Goal: Transaction & Acquisition: Obtain resource

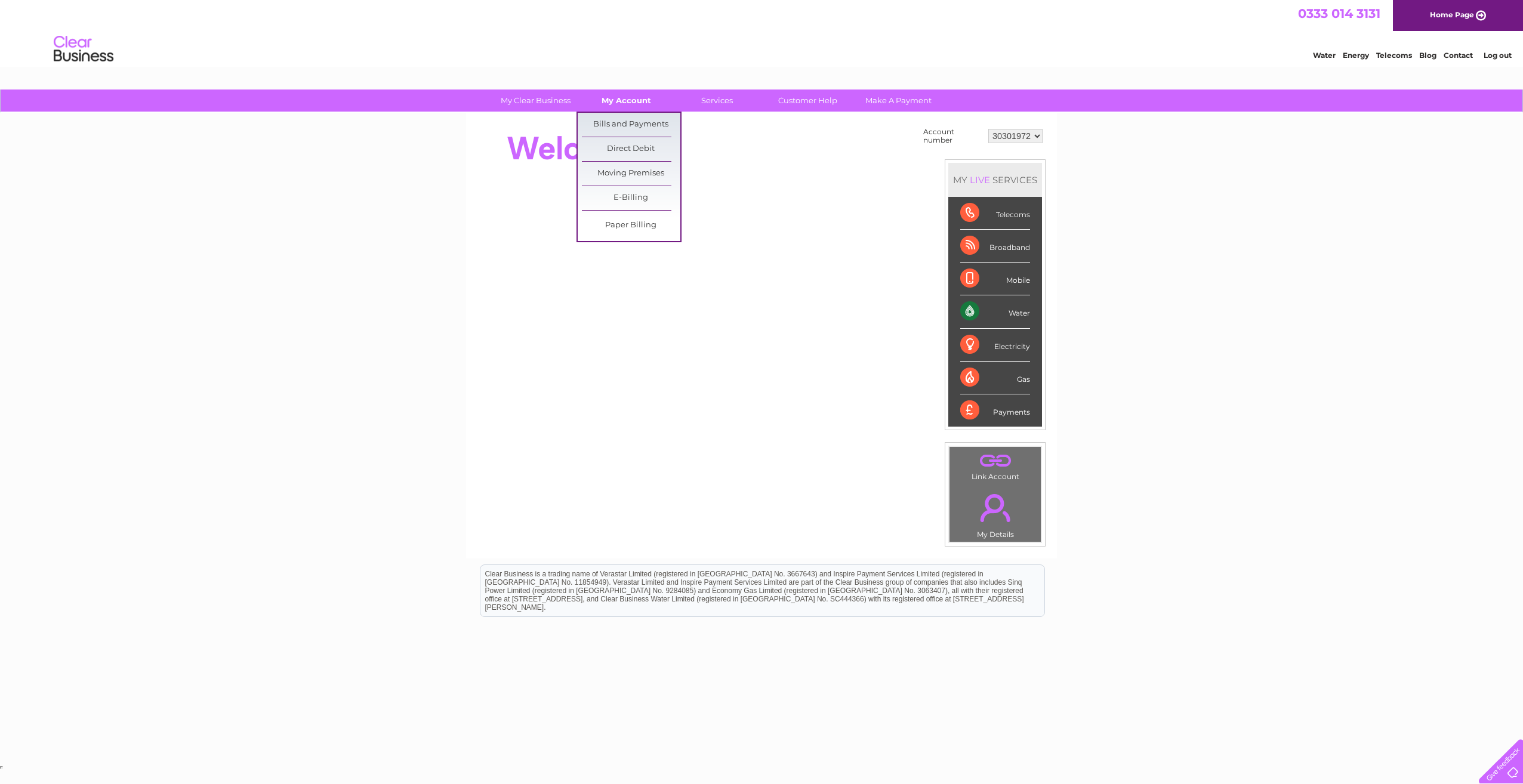
click at [635, 101] on link "My Account" at bounding box center [626, 101] width 98 height 22
click at [638, 121] on link "Bills and Payments" at bounding box center [631, 125] width 98 height 24
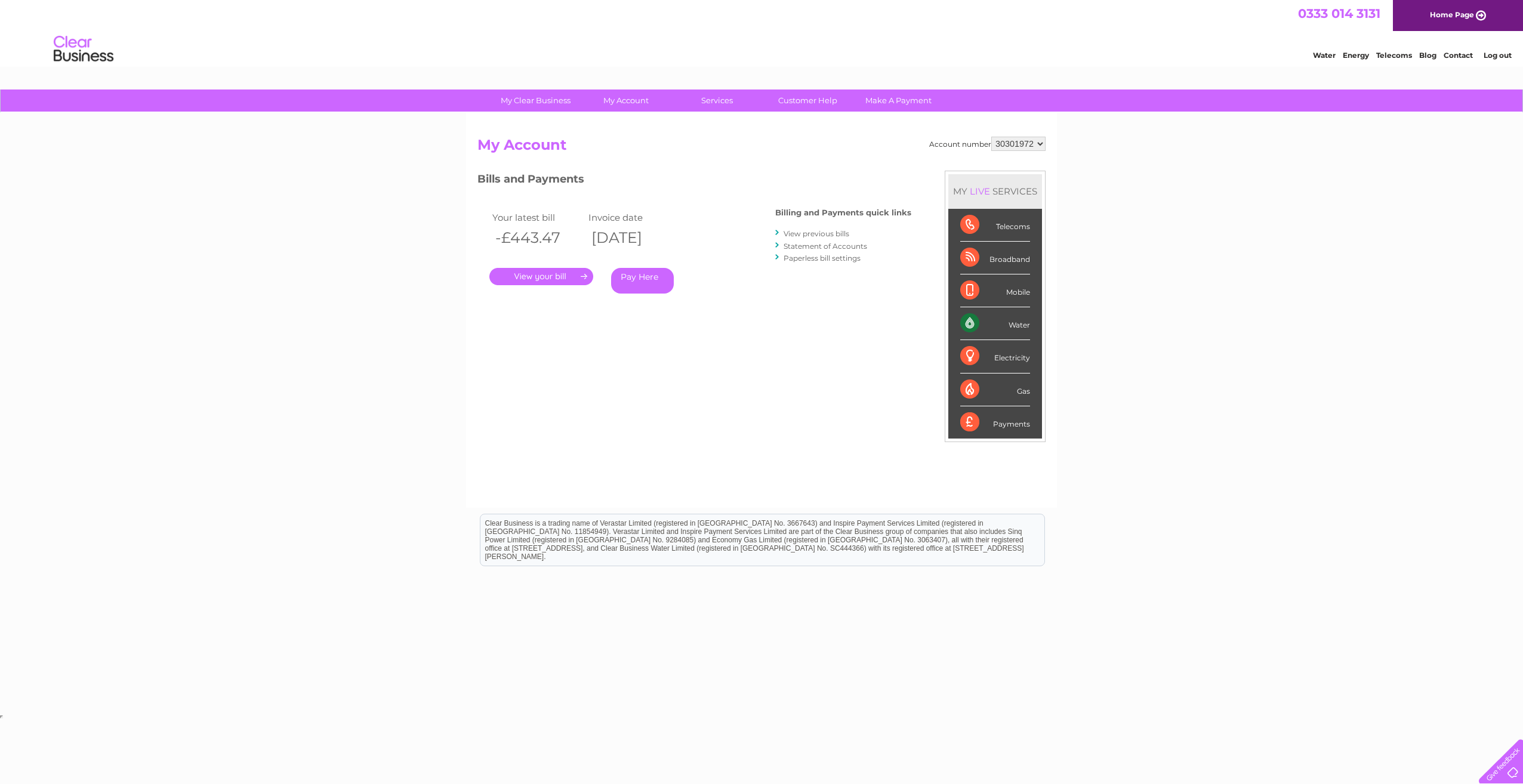
click at [549, 280] on link "." at bounding box center [541, 276] width 104 height 18
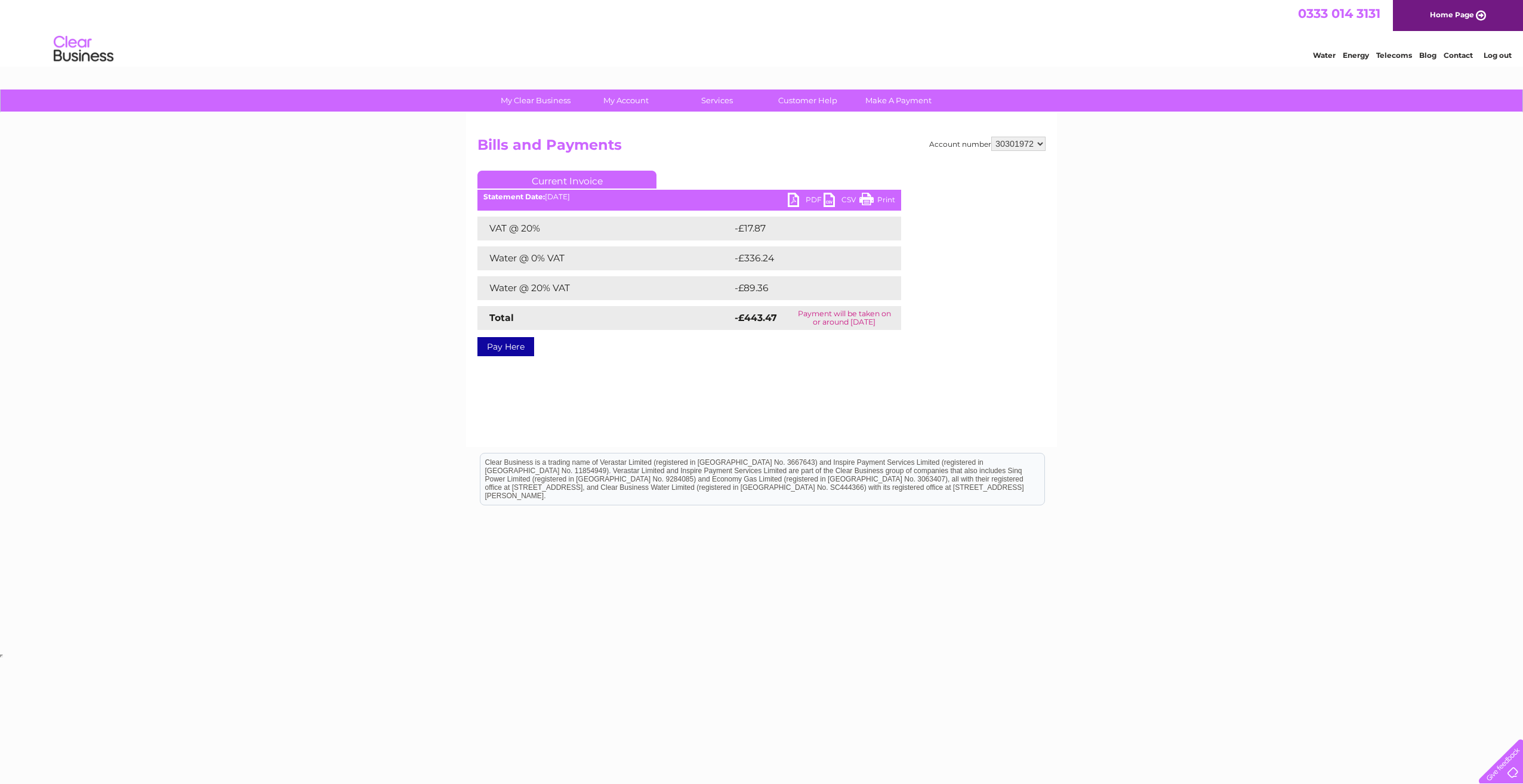
click at [813, 198] on link "PDF" at bounding box center [805, 201] width 36 height 18
click at [806, 193] on ul "Current Invoice" at bounding box center [689, 182] width 424 height 22
drag, startPoint x: 807, startPoint y: 198, endPoint x: 851, endPoint y: 282, distance: 94.8
click at [807, 198] on link "PDF" at bounding box center [805, 201] width 36 height 18
click at [802, 198] on link "PDF" at bounding box center [805, 201] width 36 height 18
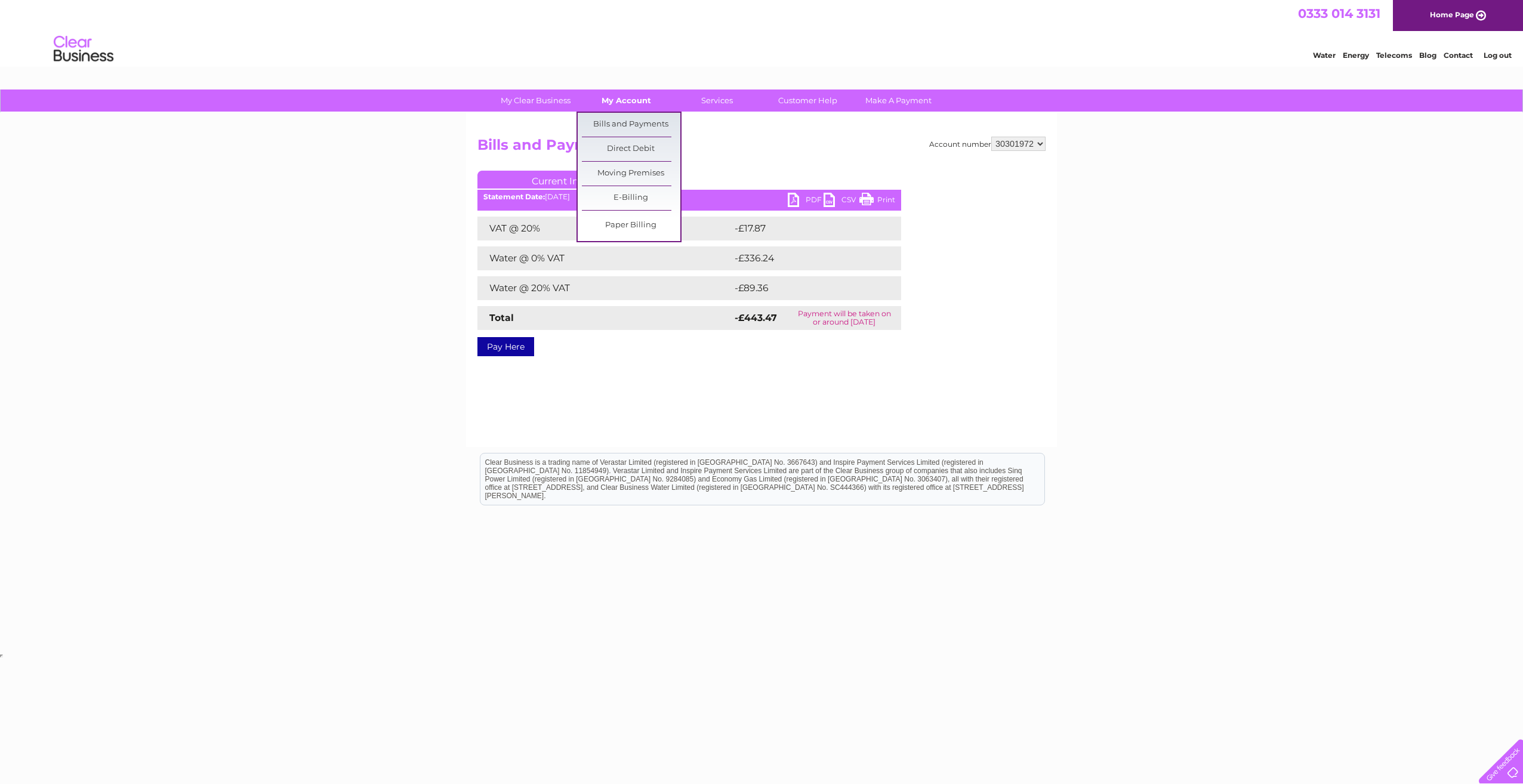
click at [628, 106] on link "My Account" at bounding box center [626, 101] width 98 height 22
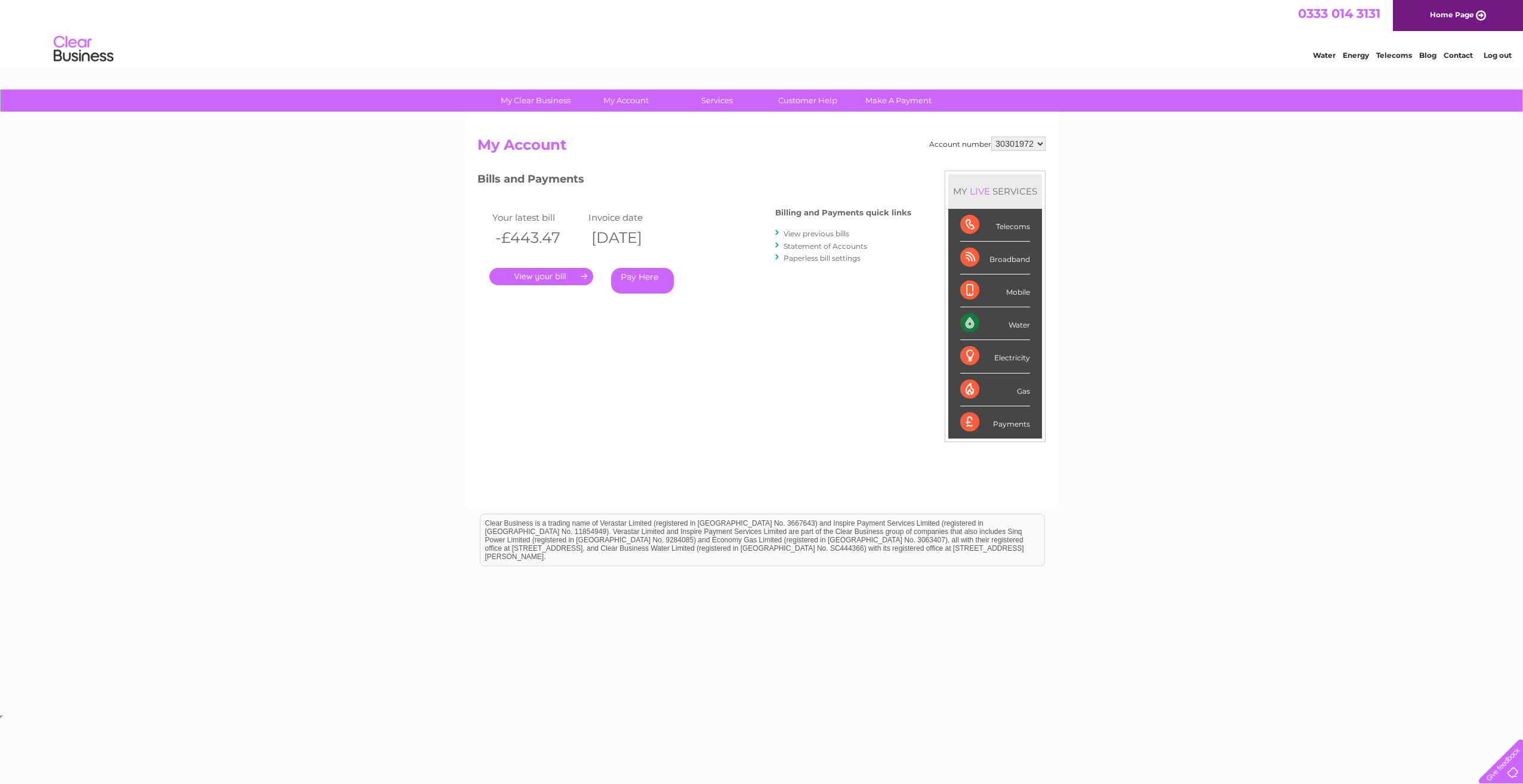
click at [834, 249] on link "Statement of Accounts" at bounding box center [825, 246] width 84 height 9
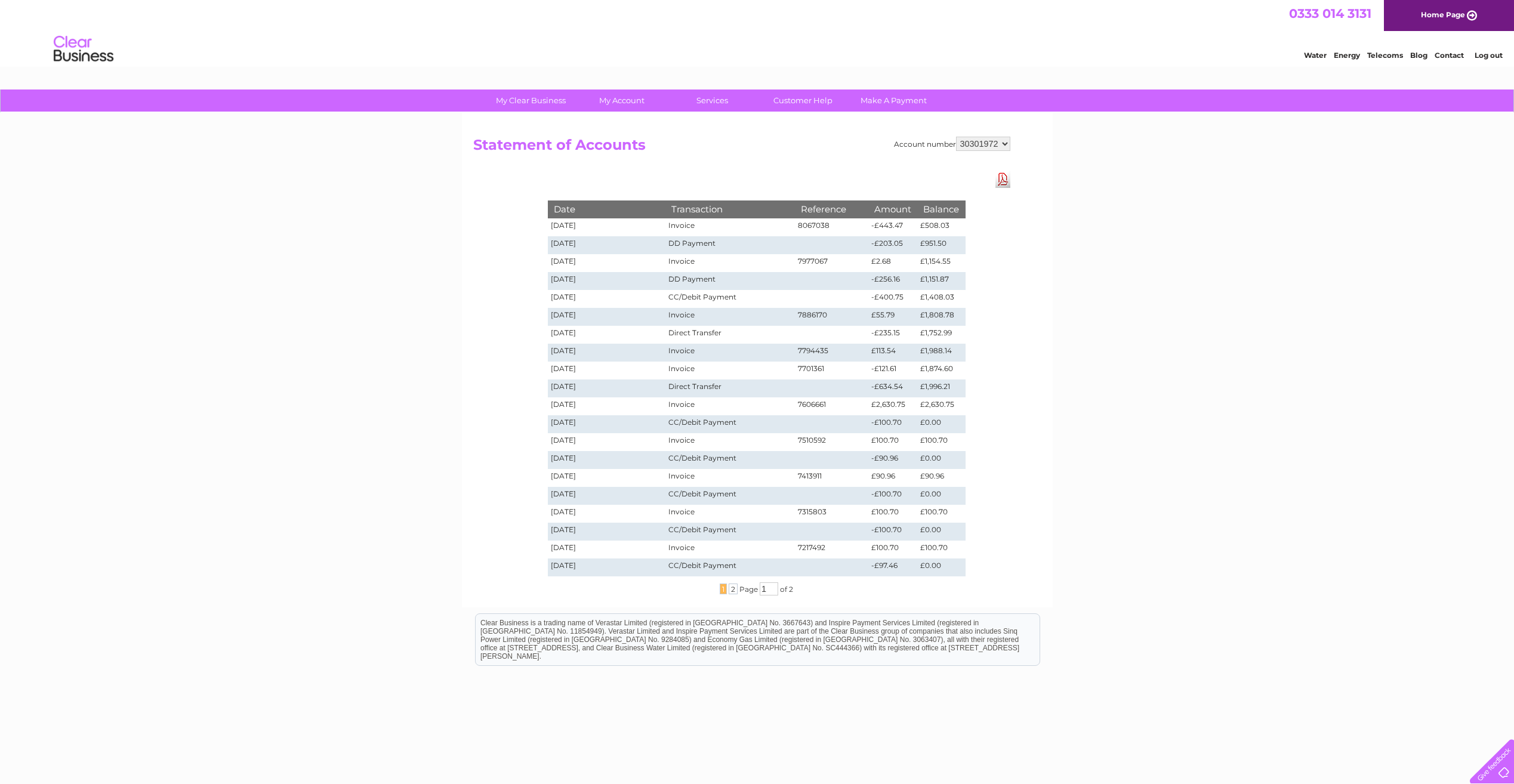
click at [1002, 183] on link "Download Pdf" at bounding box center [1003, 179] width 15 height 18
click at [897, 106] on link "Make A Payment" at bounding box center [893, 101] width 98 height 22
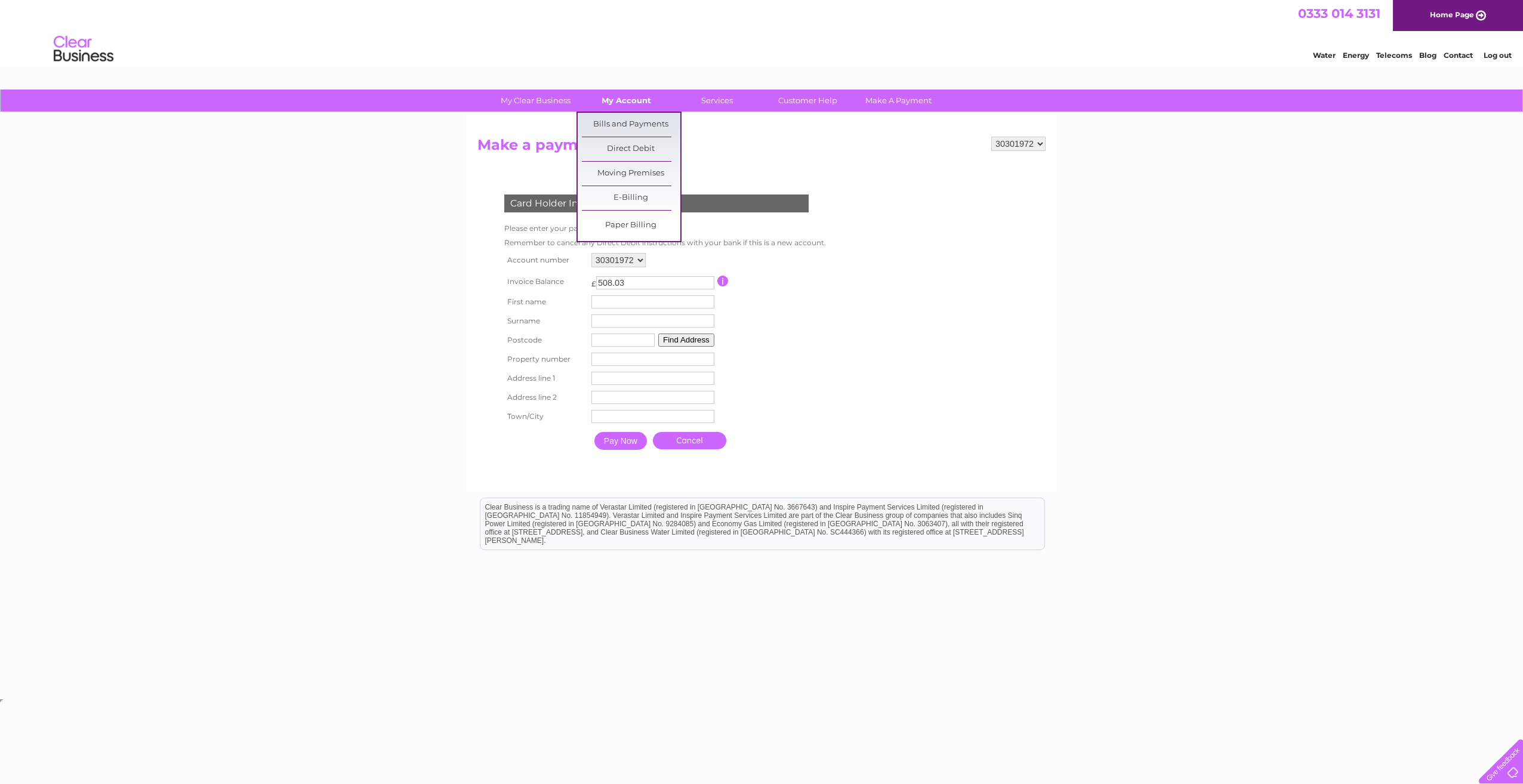
click at [635, 104] on link "My Account" at bounding box center [626, 101] width 98 height 22
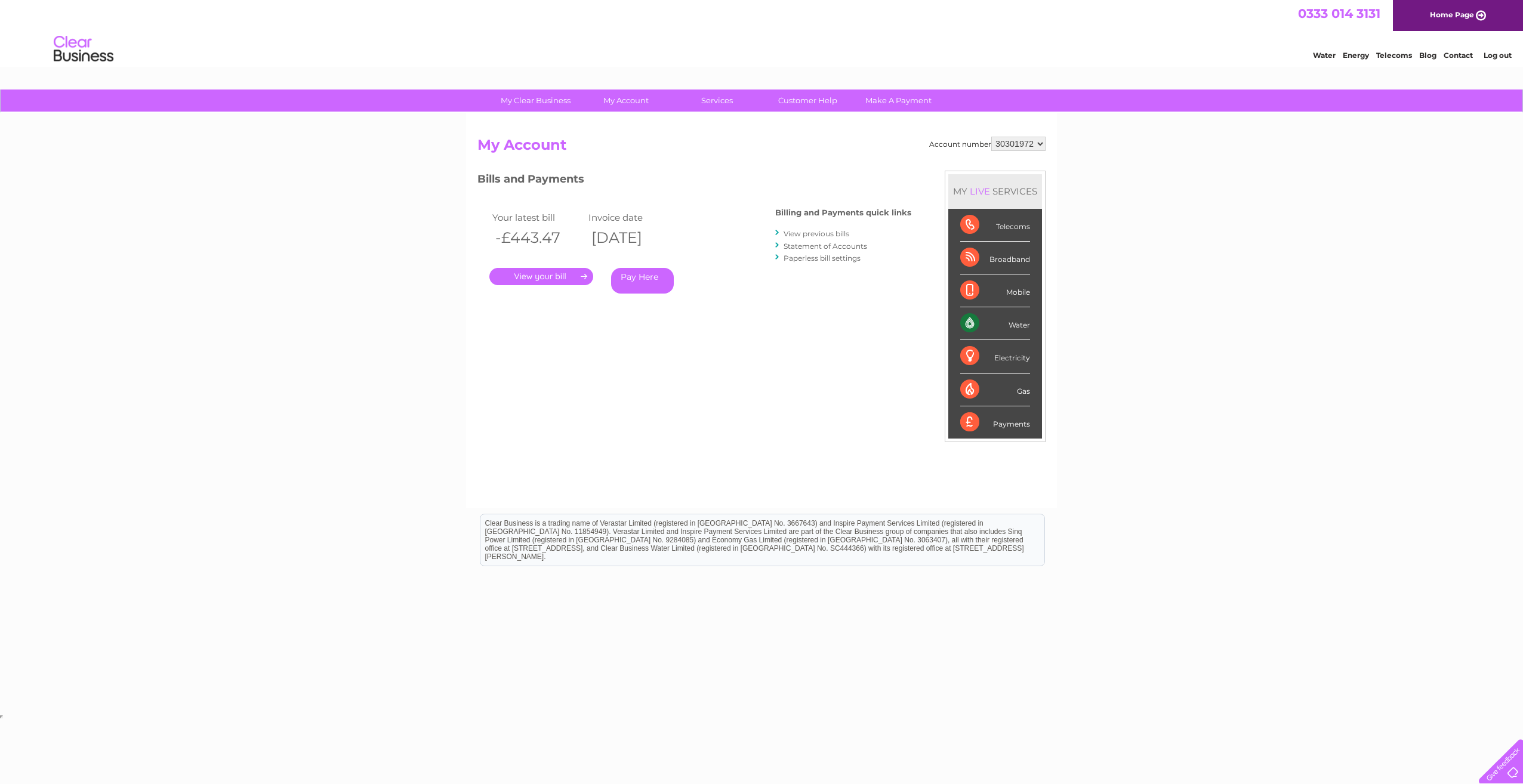
click at [827, 235] on link "View previous bills" at bounding box center [816, 233] width 66 height 9
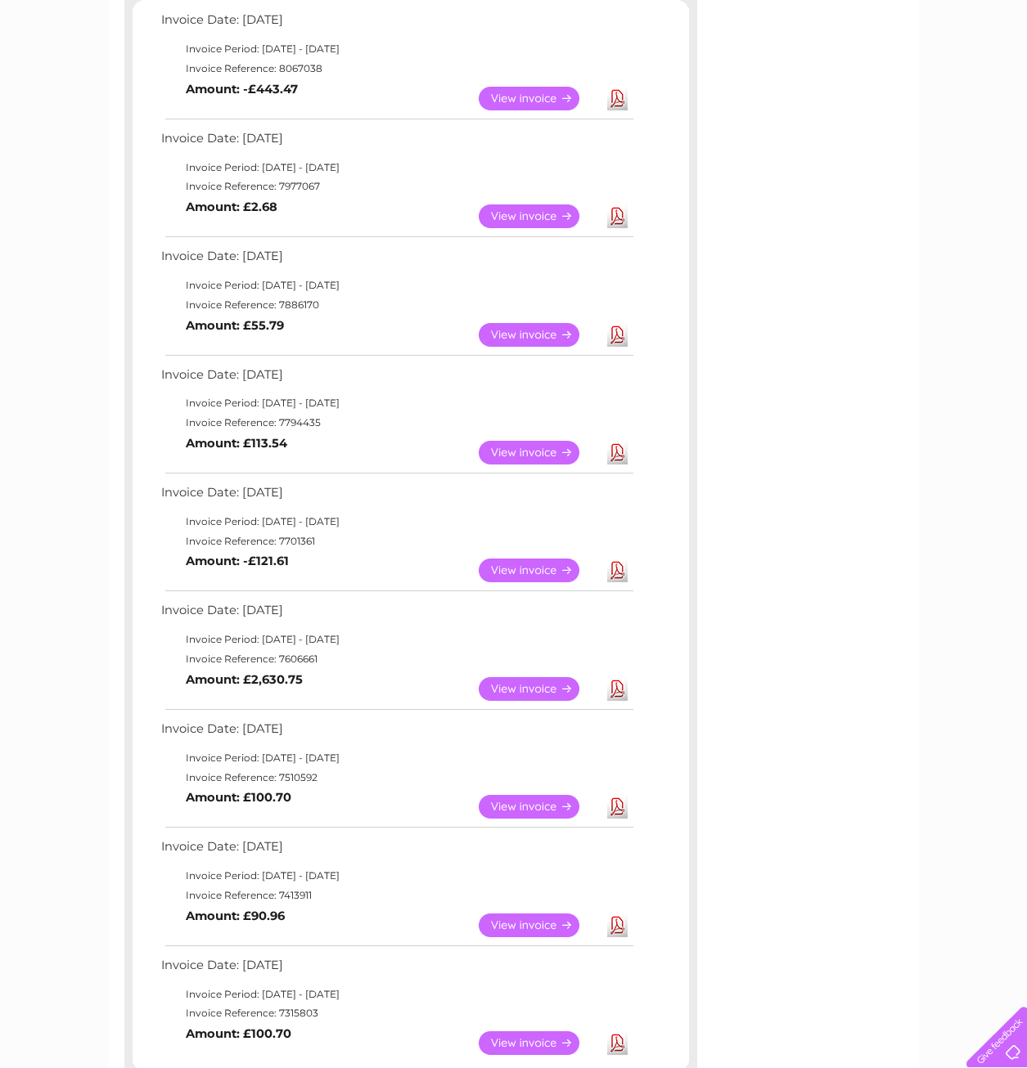
scroll to position [327, 0]
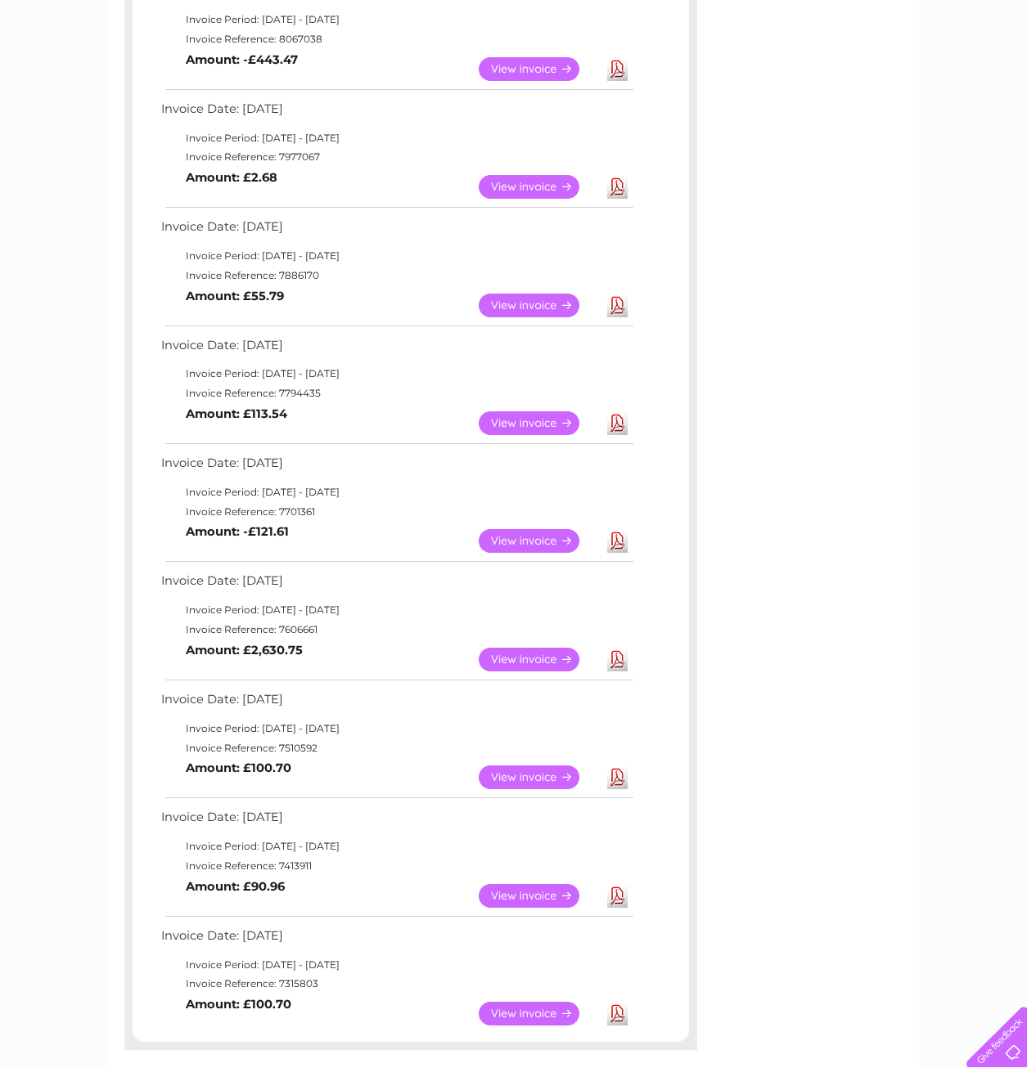
click at [510, 185] on link "View" at bounding box center [539, 187] width 120 height 24
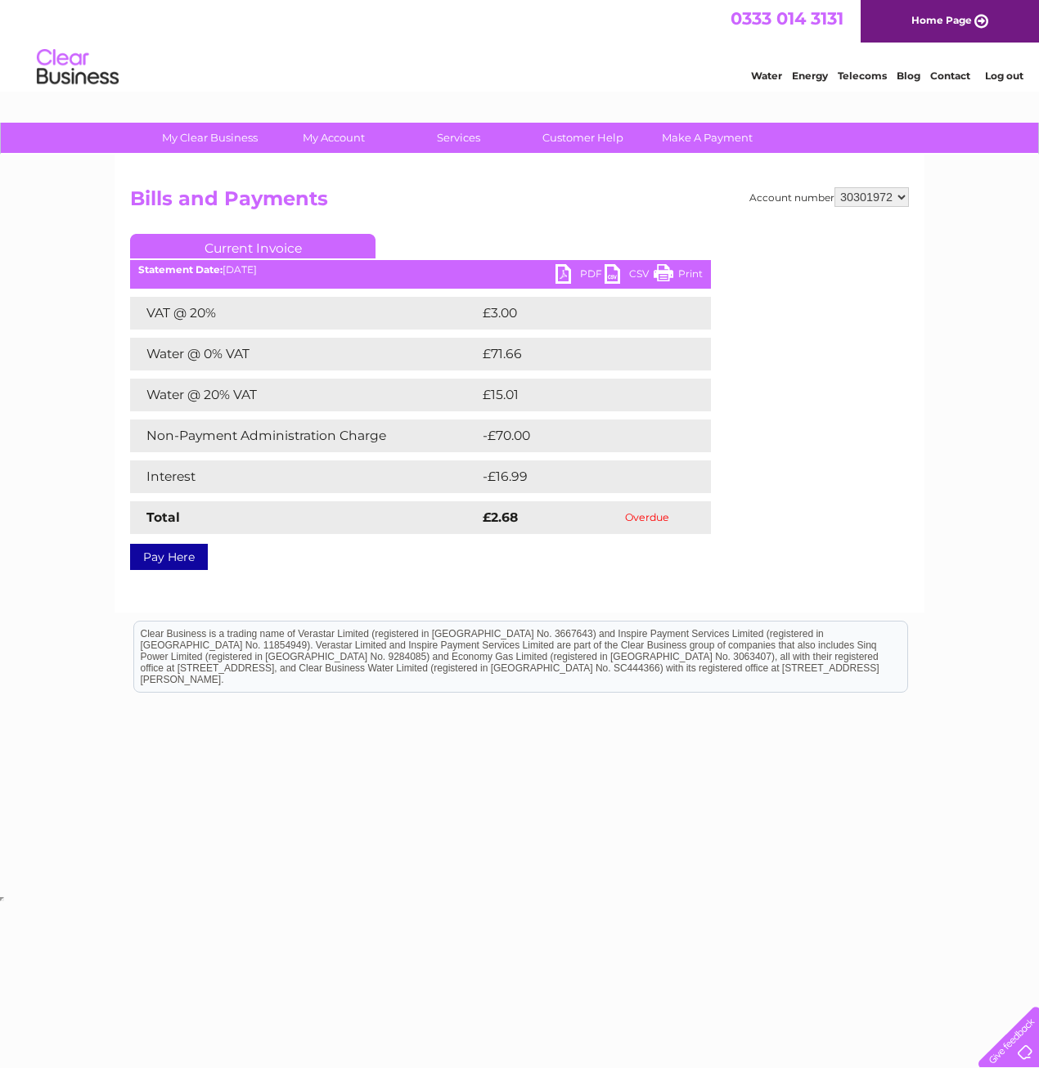
click at [583, 271] on link "PDF" at bounding box center [579, 276] width 49 height 24
